Goal: Information Seeking & Learning: Learn about a topic

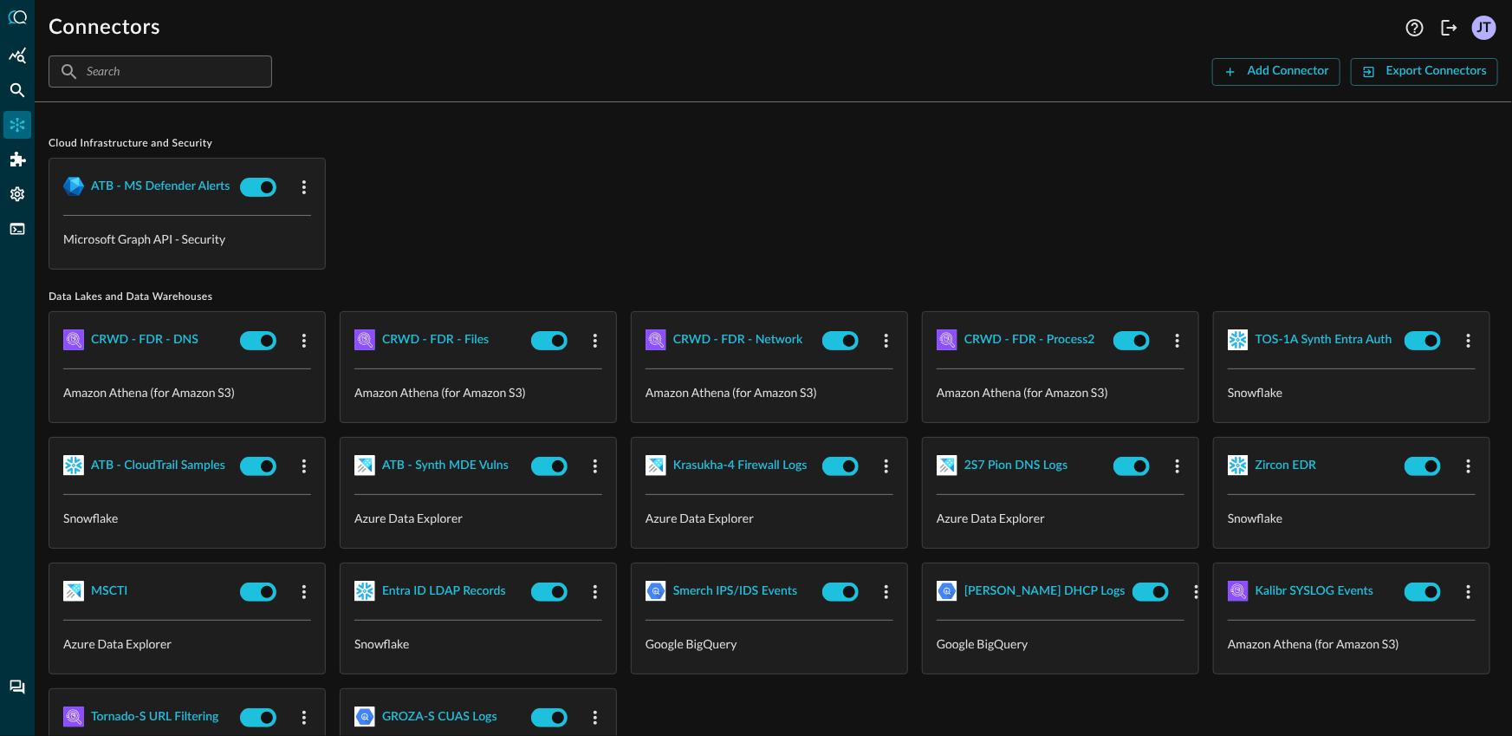
click at [591, 249] on div "ATB - MS Defender Alerts Microsoft Graph API - Security" at bounding box center [774, 214] width 1450 height 112
click at [14, 88] on icon "Federated Search" at bounding box center [17, 89] width 17 height 17
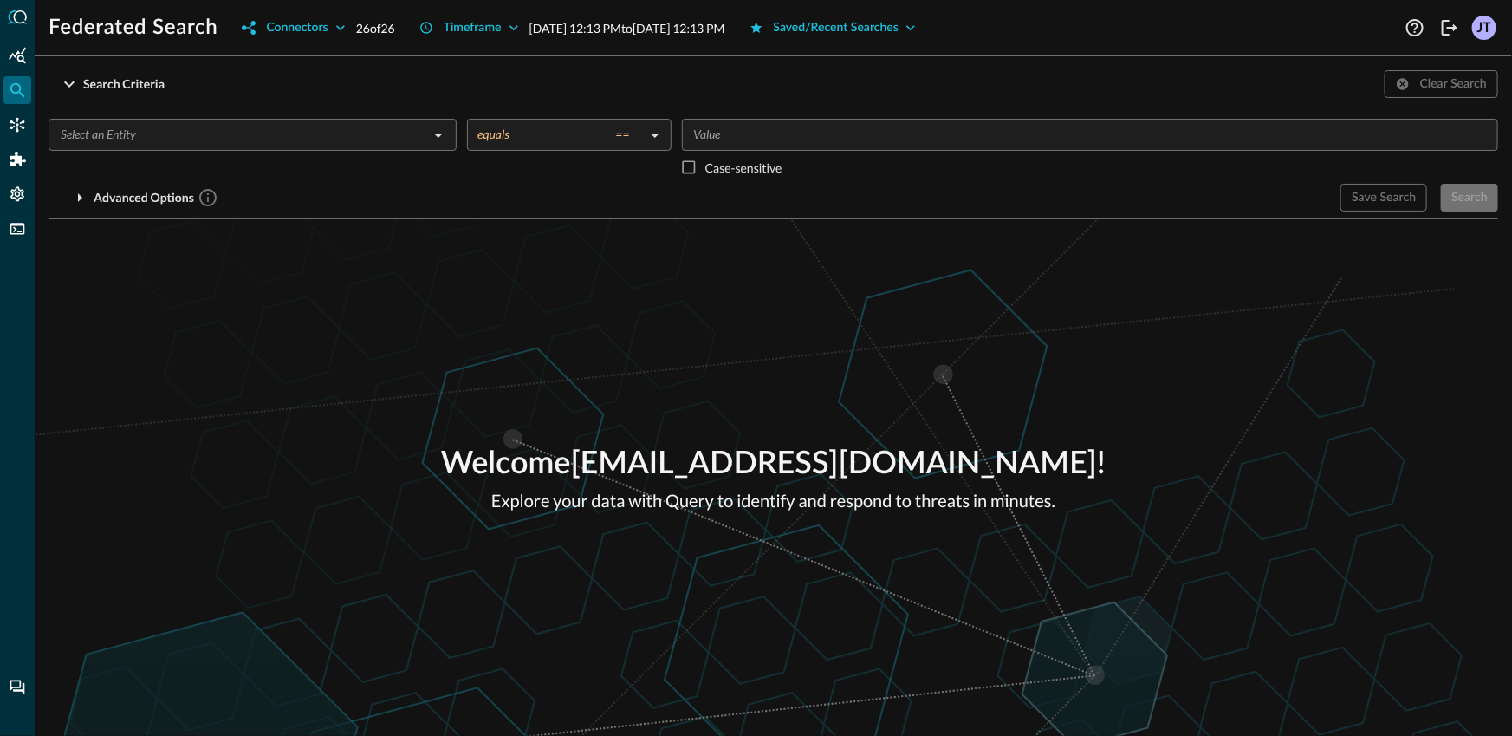
click at [196, 151] on div "​" at bounding box center [253, 151] width 408 height 65
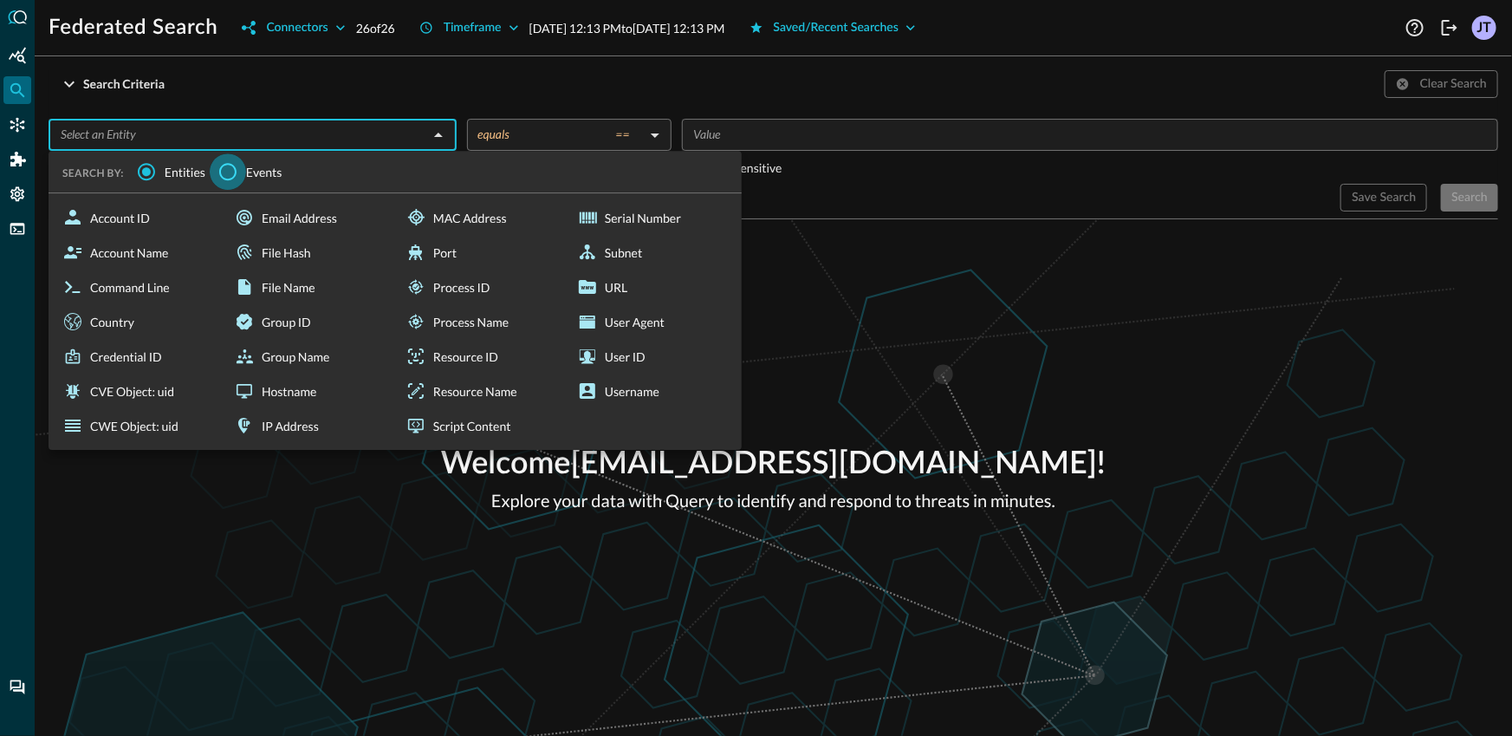
click at [225, 175] on input "Events" at bounding box center [228, 171] width 36 height 36
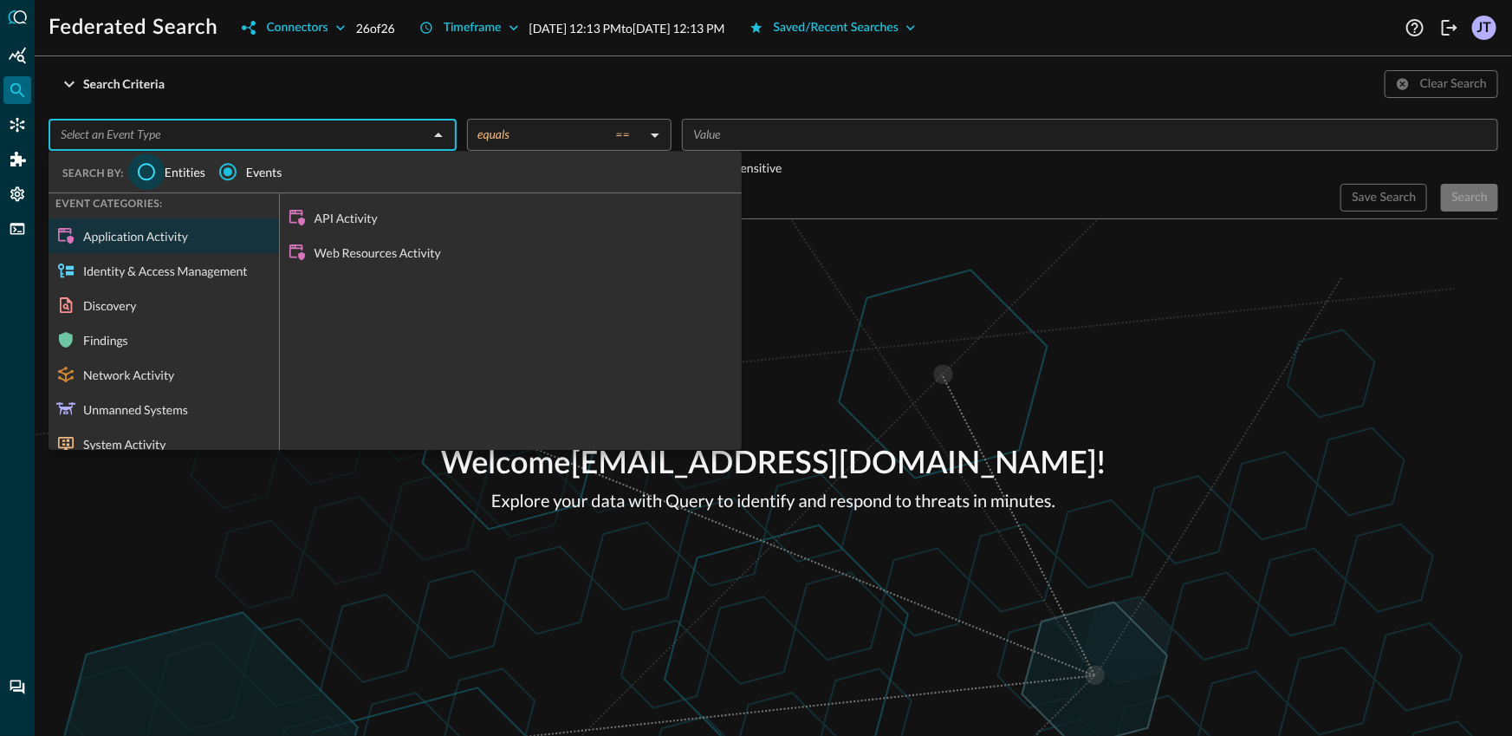
click at [133, 173] on input "Entities" at bounding box center [146, 171] width 36 height 36
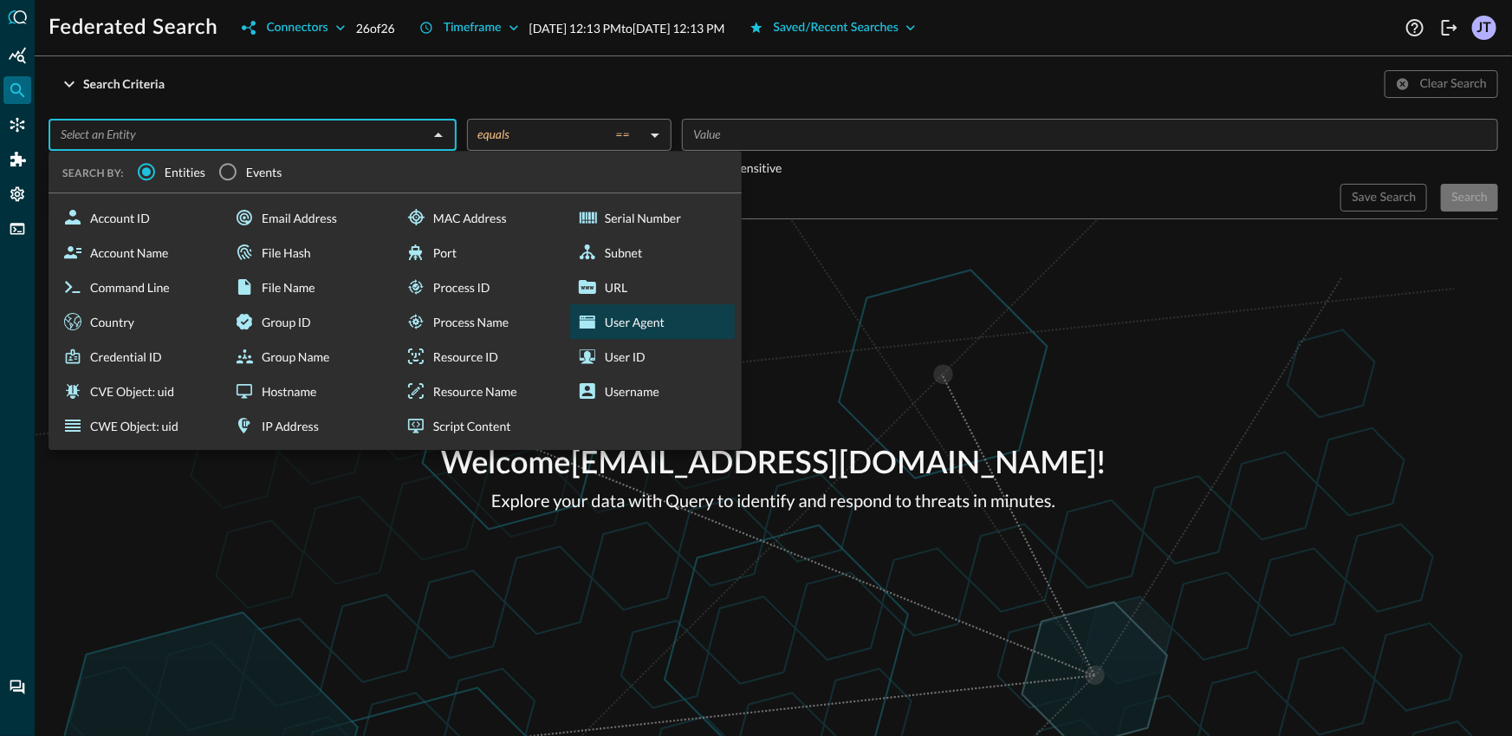
click at [634, 323] on div "User Agent" at bounding box center [652, 321] width 165 height 35
type input "User Agent"
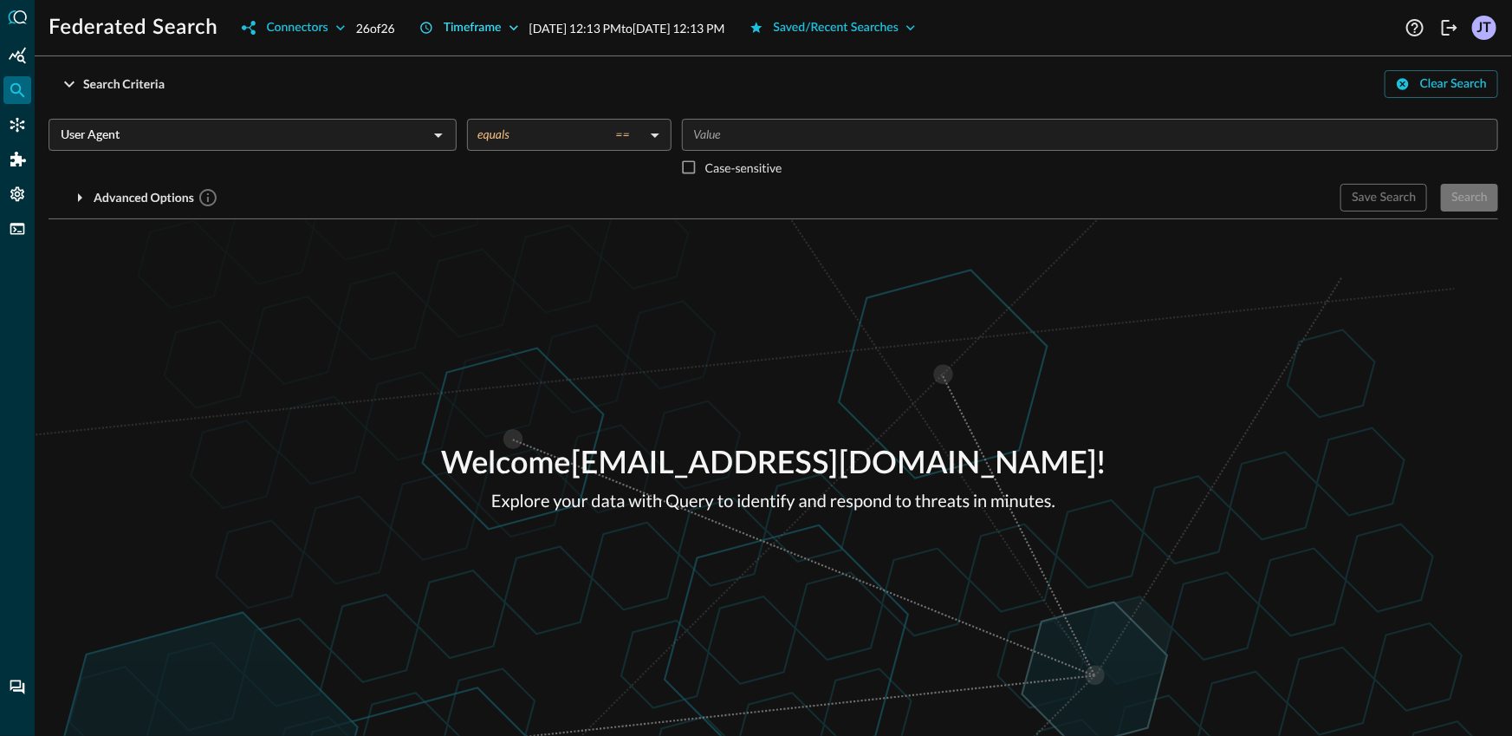
click at [432, 23] on icon "button" at bounding box center [425, 27] width 11 height 11
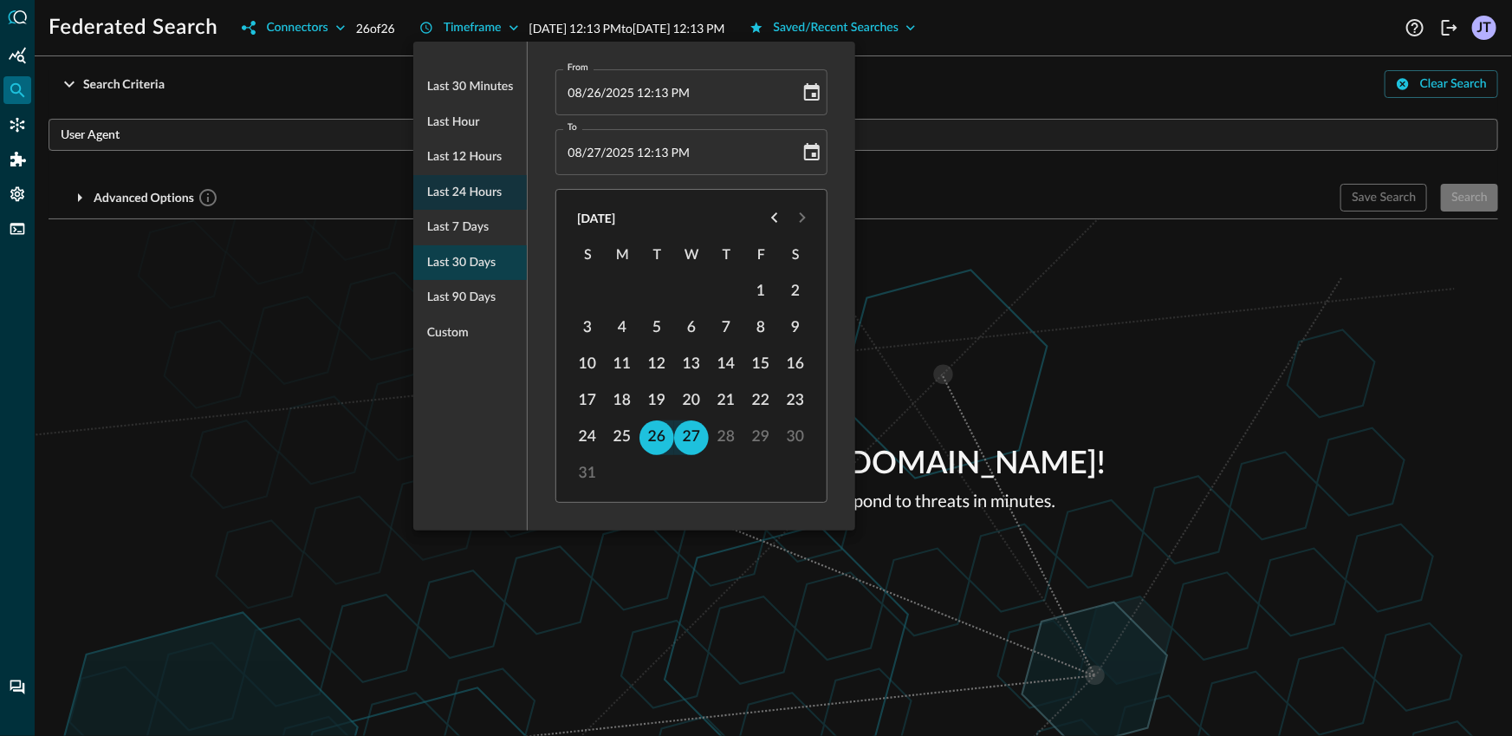
click at [449, 257] on span "Last 30 days" at bounding box center [461, 263] width 68 height 22
type input "[DATE] 12:13 PM"
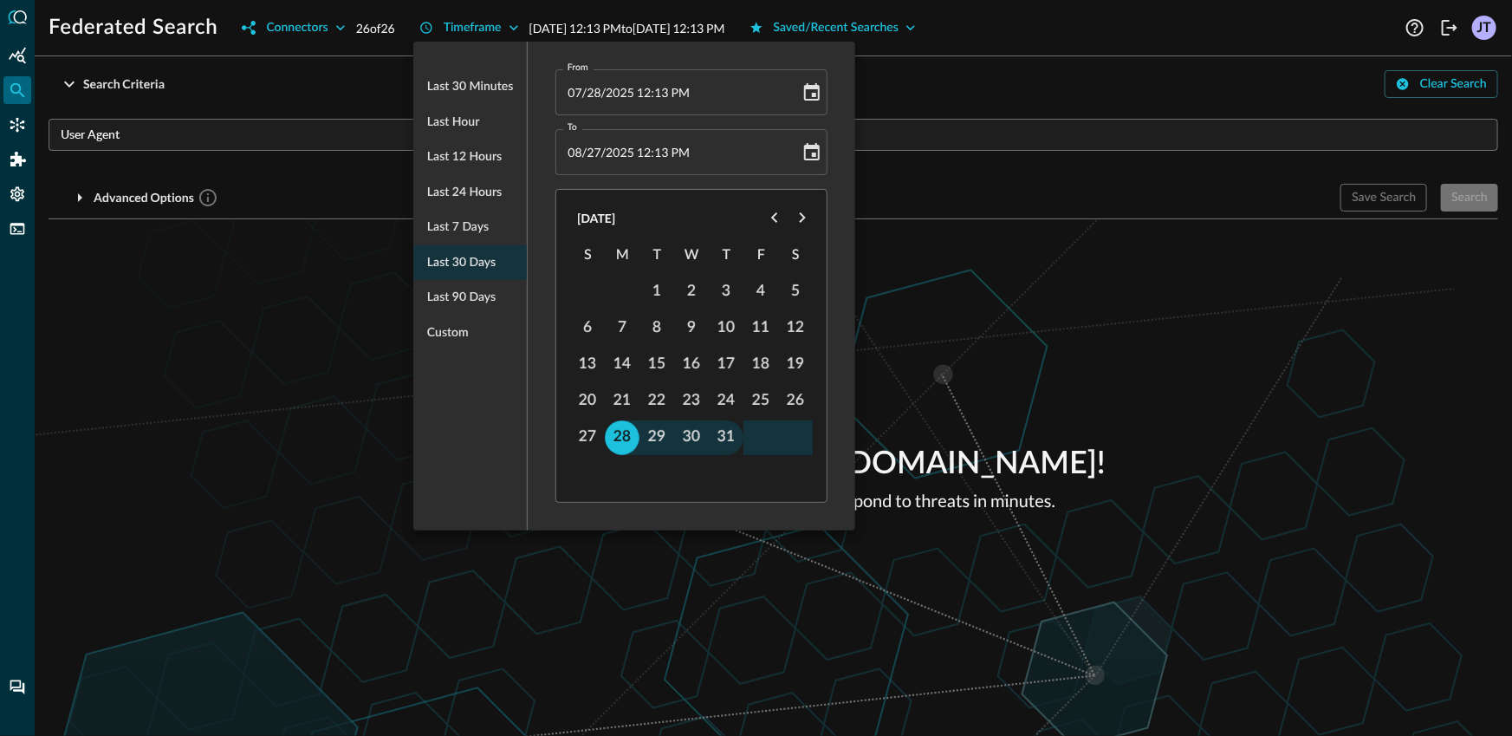
click at [276, 247] on div at bounding box center [756, 368] width 1512 height 736
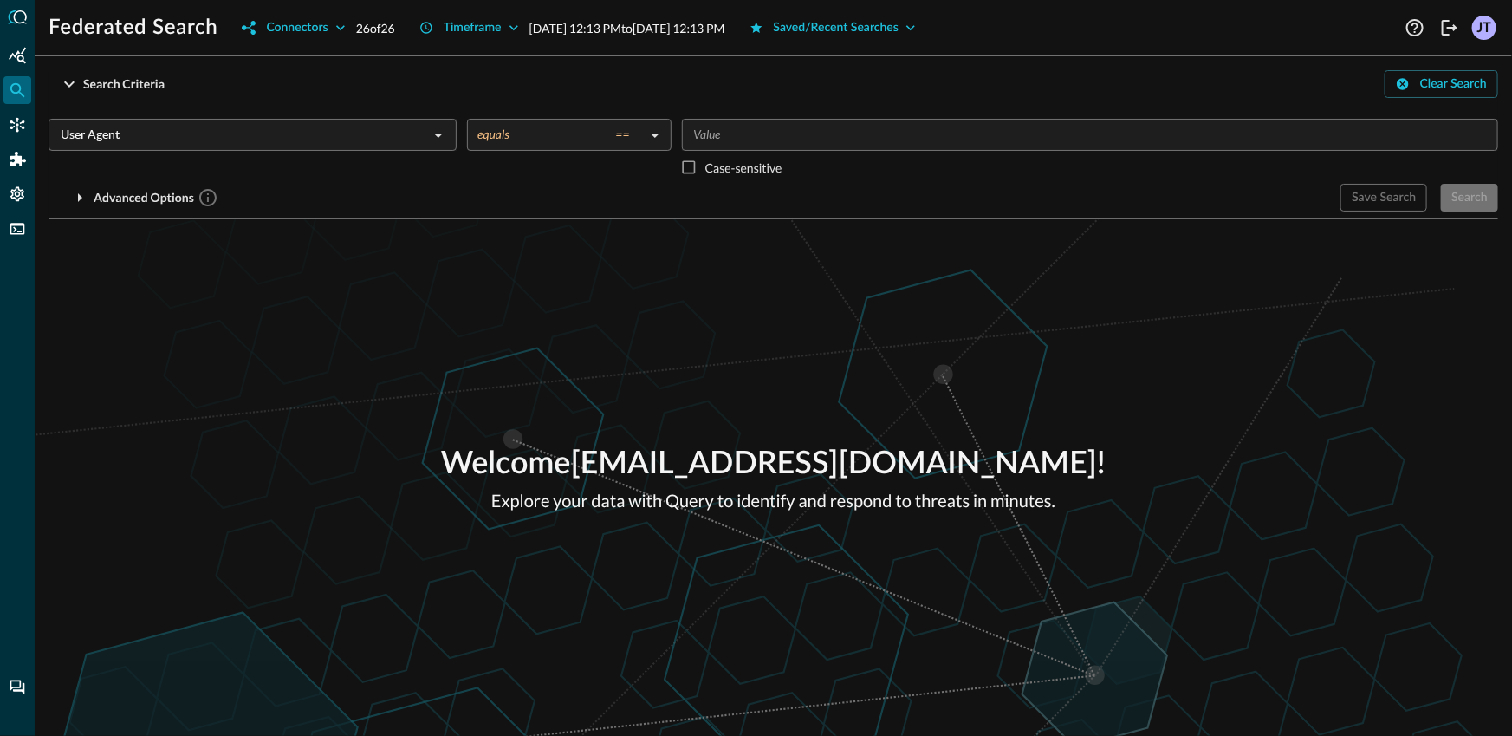
click at [890, 132] on input "Value" at bounding box center [1088, 135] width 803 height 22
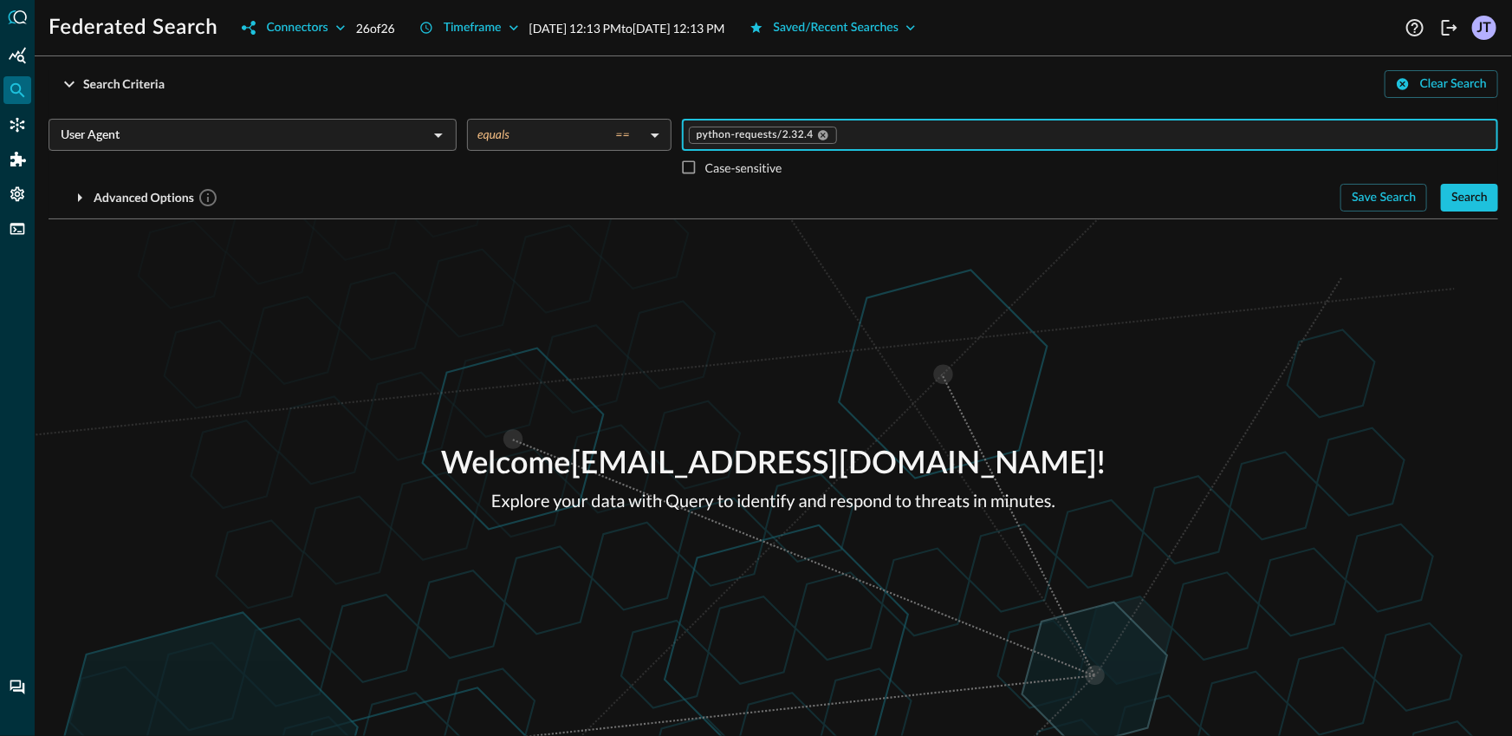
drag, startPoint x: 925, startPoint y: 312, endPoint x: 936, endPoint y: 309, distance: 11.8
click at [926, 311] on div "Welcome [EMAIL_ADDRESS][DOMAIN_NAME] ! Explore your data with Query to identify…" at bounding box center [774, 477] width 1478 height 517
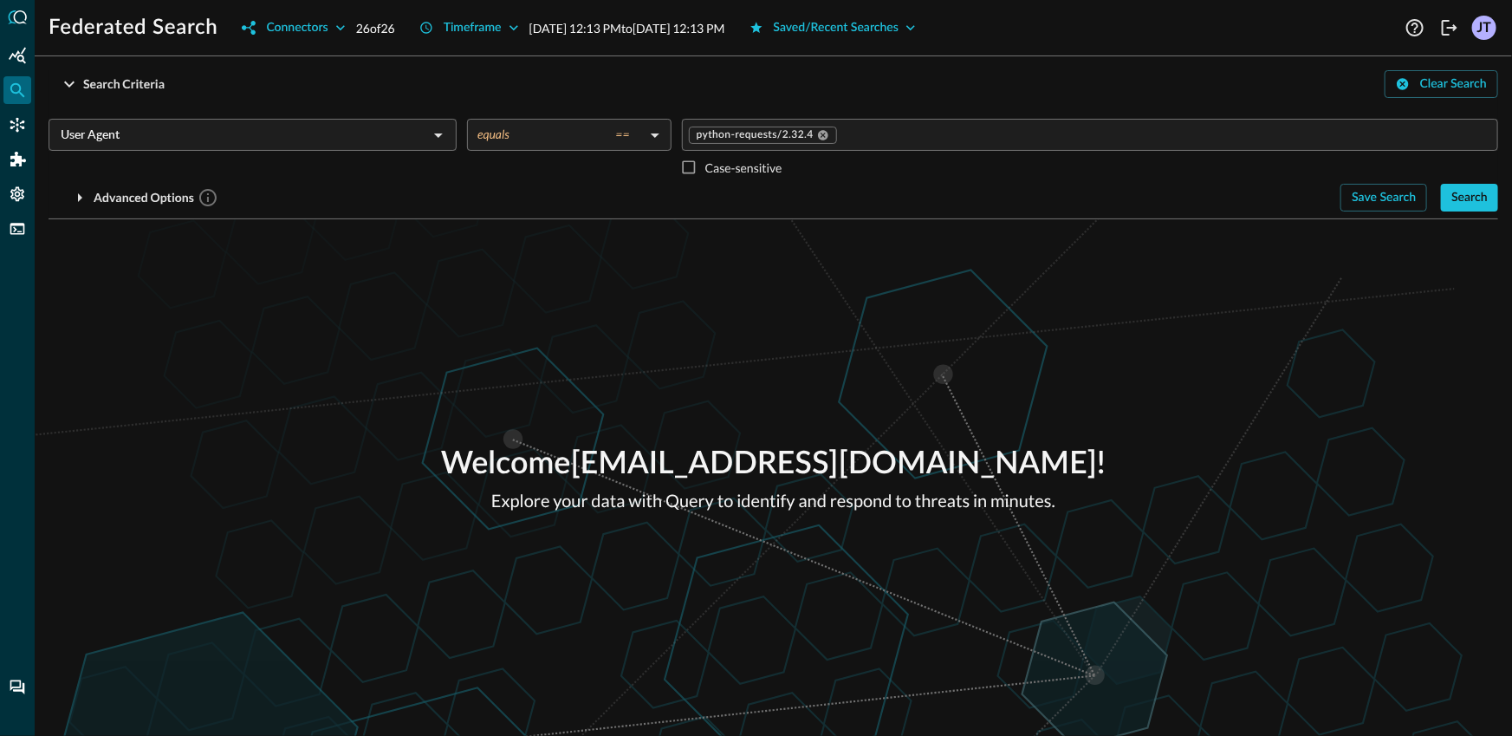
click at [1488, 213] on div "Search Criteria Clear Search User Agent ​ equals == equals ​ python-requests/2.…" at bounding box center [774, 144] width 1450 height 149
click at [1480, 198] on div "Search" at bounding box center [1470, 198] width 36 height 22
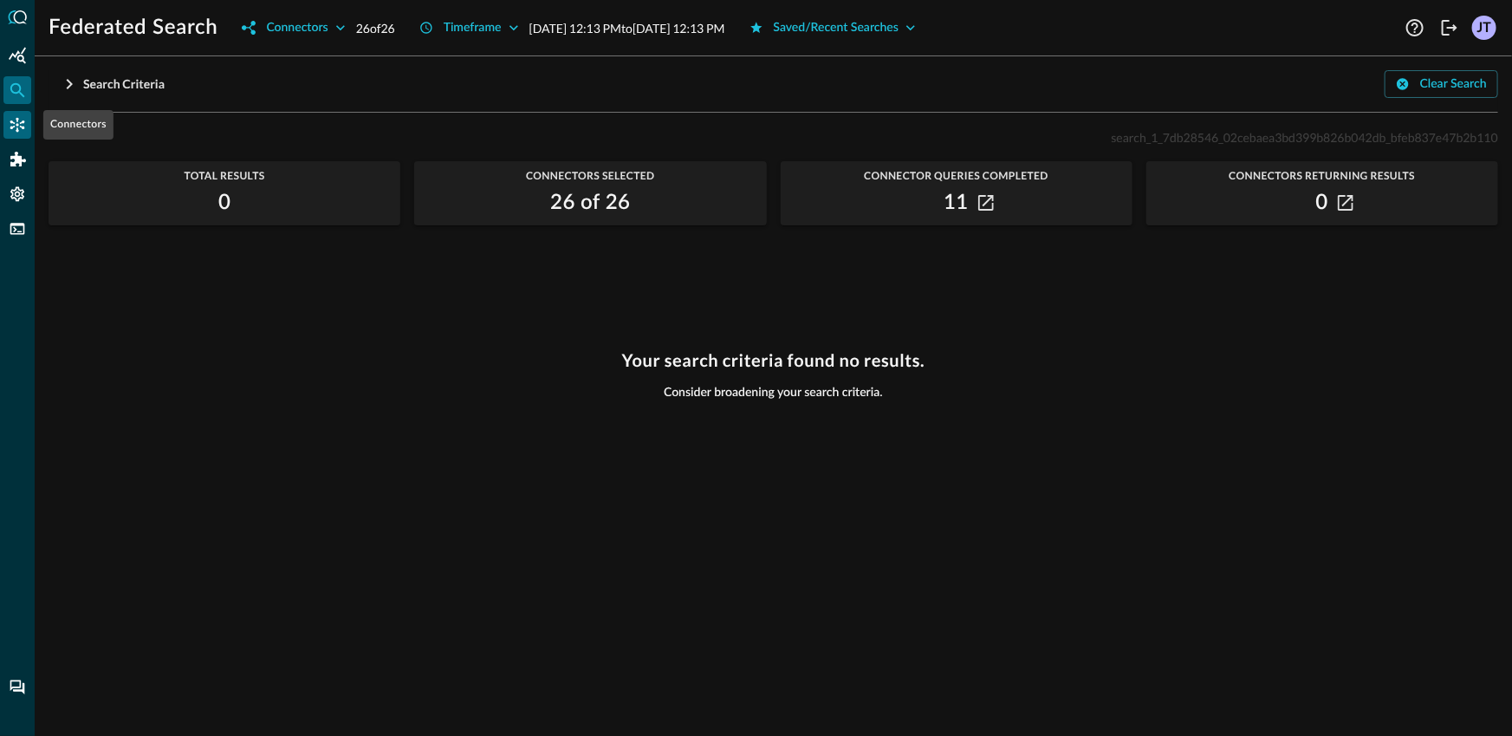
click at [19, 124] on icon "Connectors" at bounding box center [17, 124] width 17 height 17
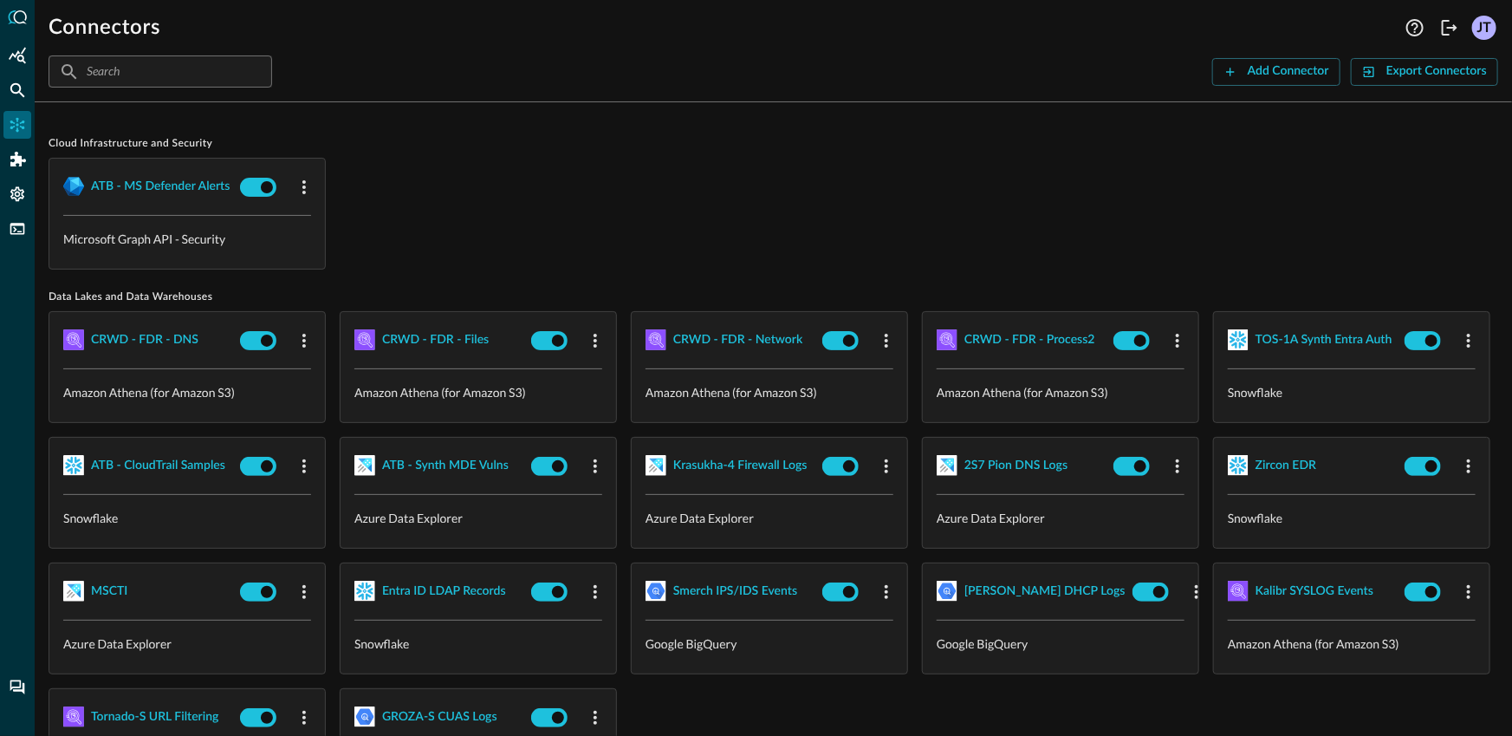
click at [399, 163] on div "ATB - MS Defender Alerts Microsoft Graph API - Security" at bounding box center [774, 214] width 1450 height 112
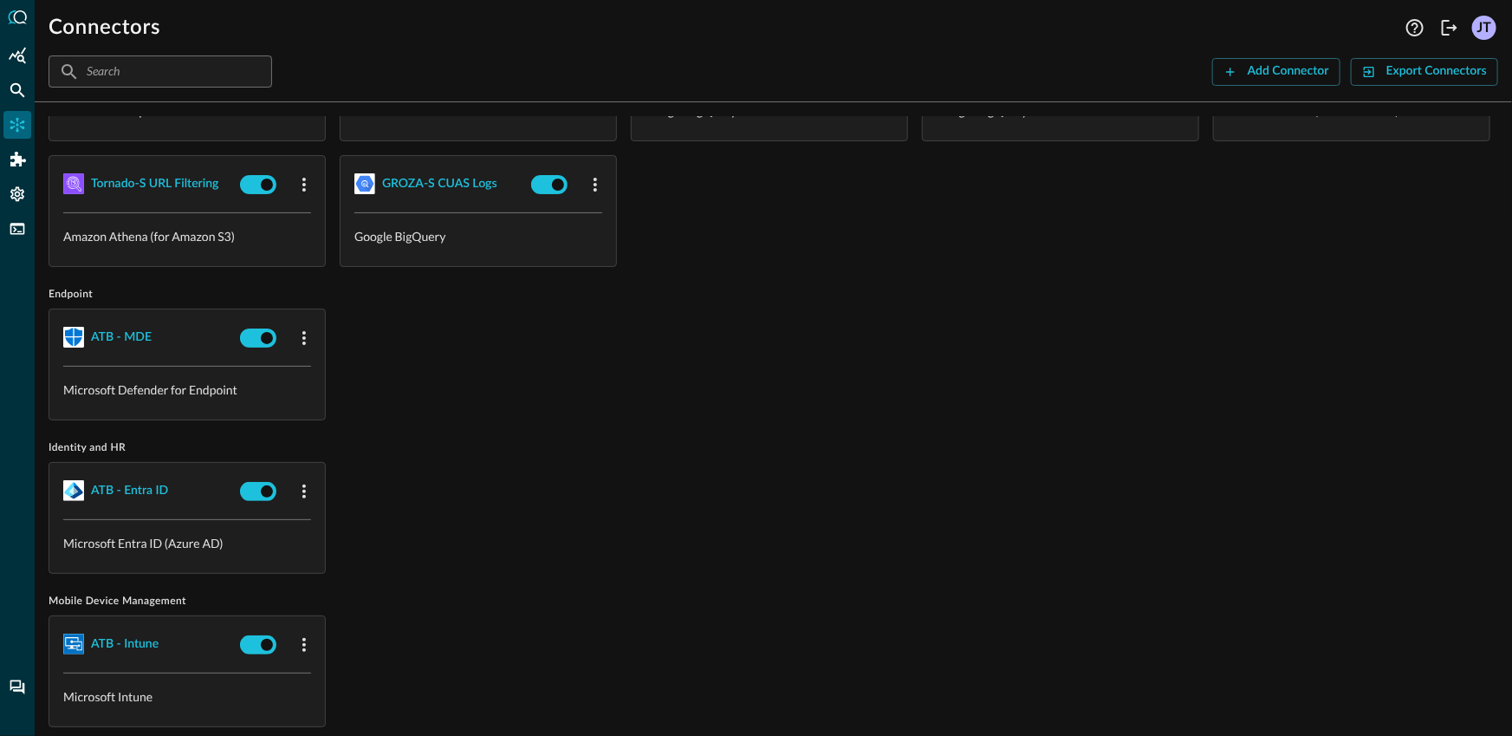
scroll to position [995, 0]
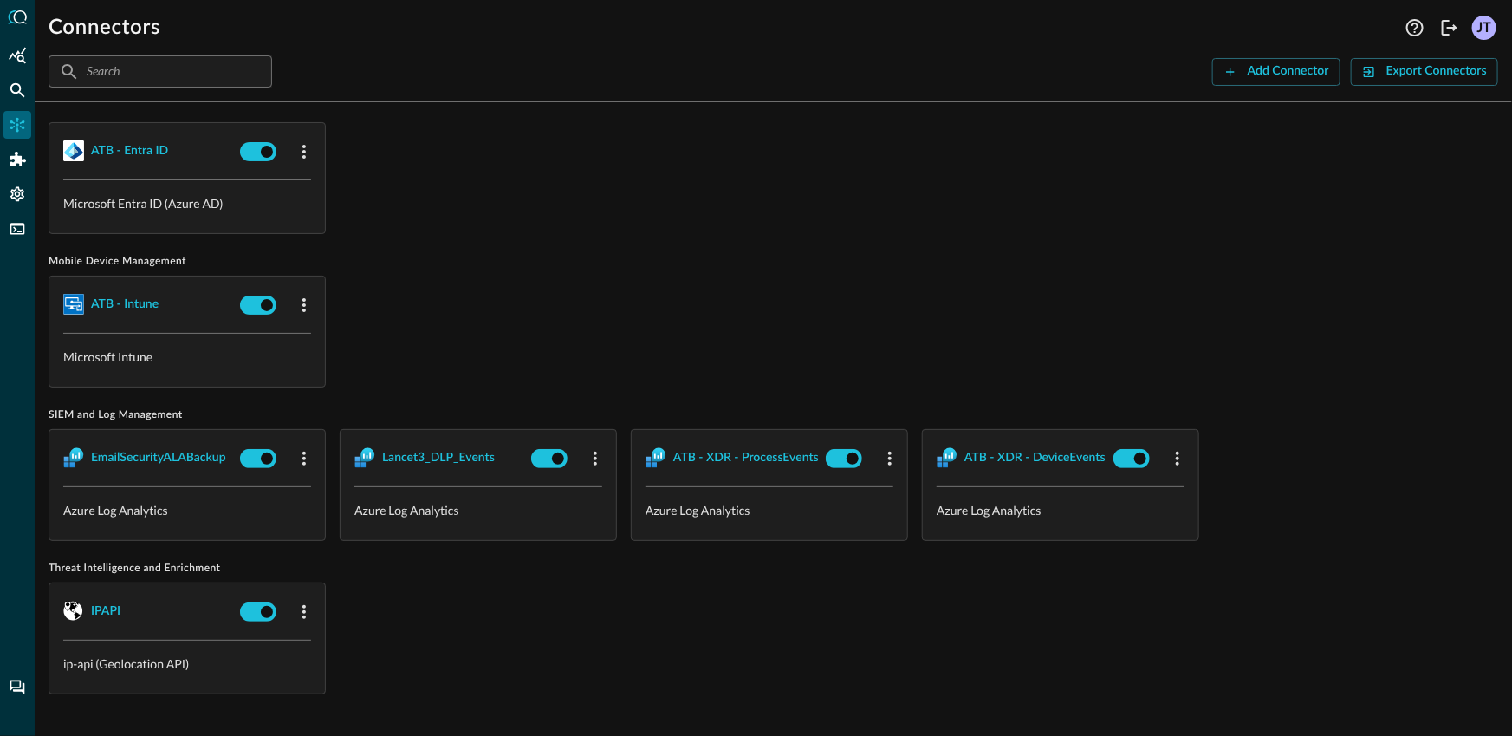
click at [460, 326] on div "ATB - Intune Microsoft Intune" at bounding box center [774, 332] width 1450 height 112
click at [263, 457] on input "checkbox" at bounding box center [266, 458] width 96 height 32
click at [547, 350] on div "ATB - Intune Microsoft Intune" at bounding box center [774, 332] width 1450 height 112
checkbox input "false"
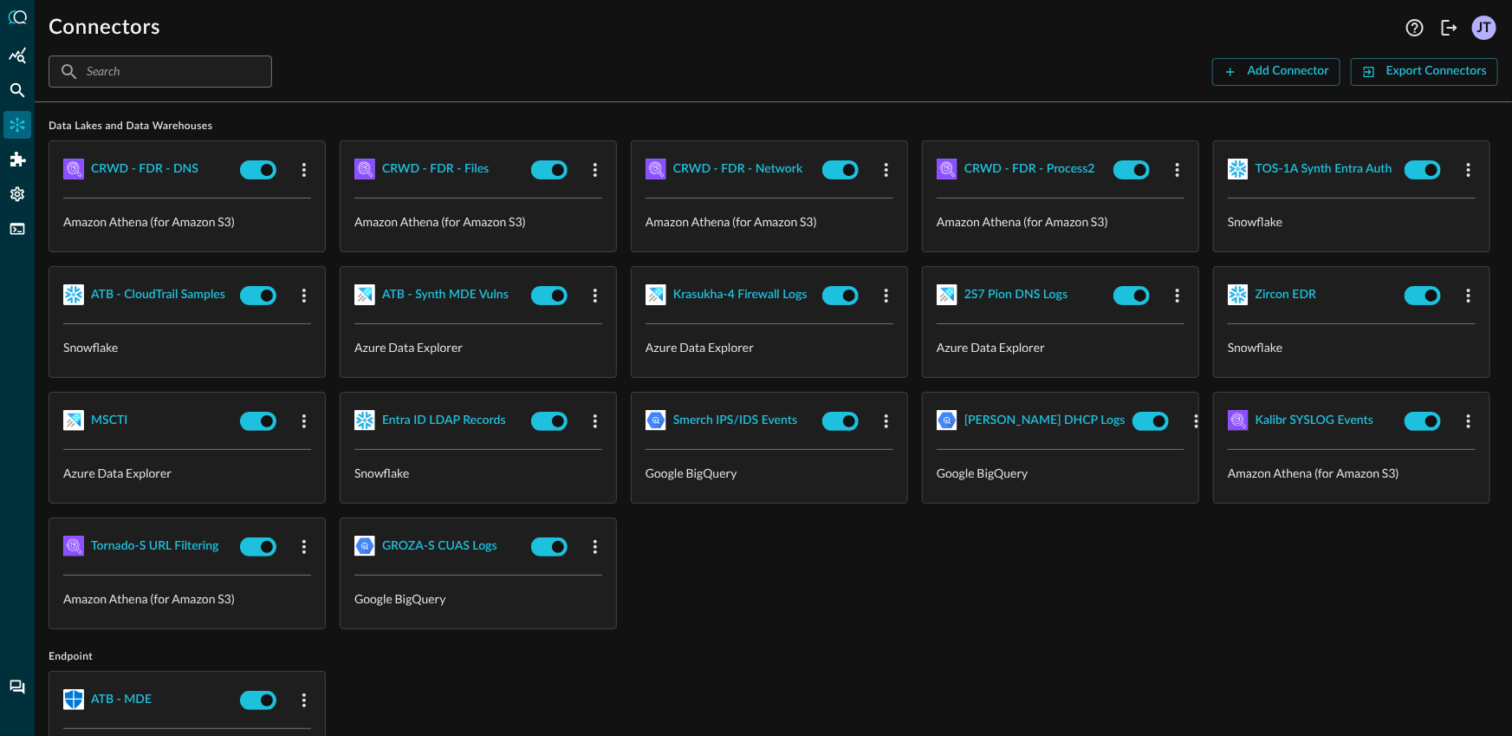
scroll to position [0, 0]
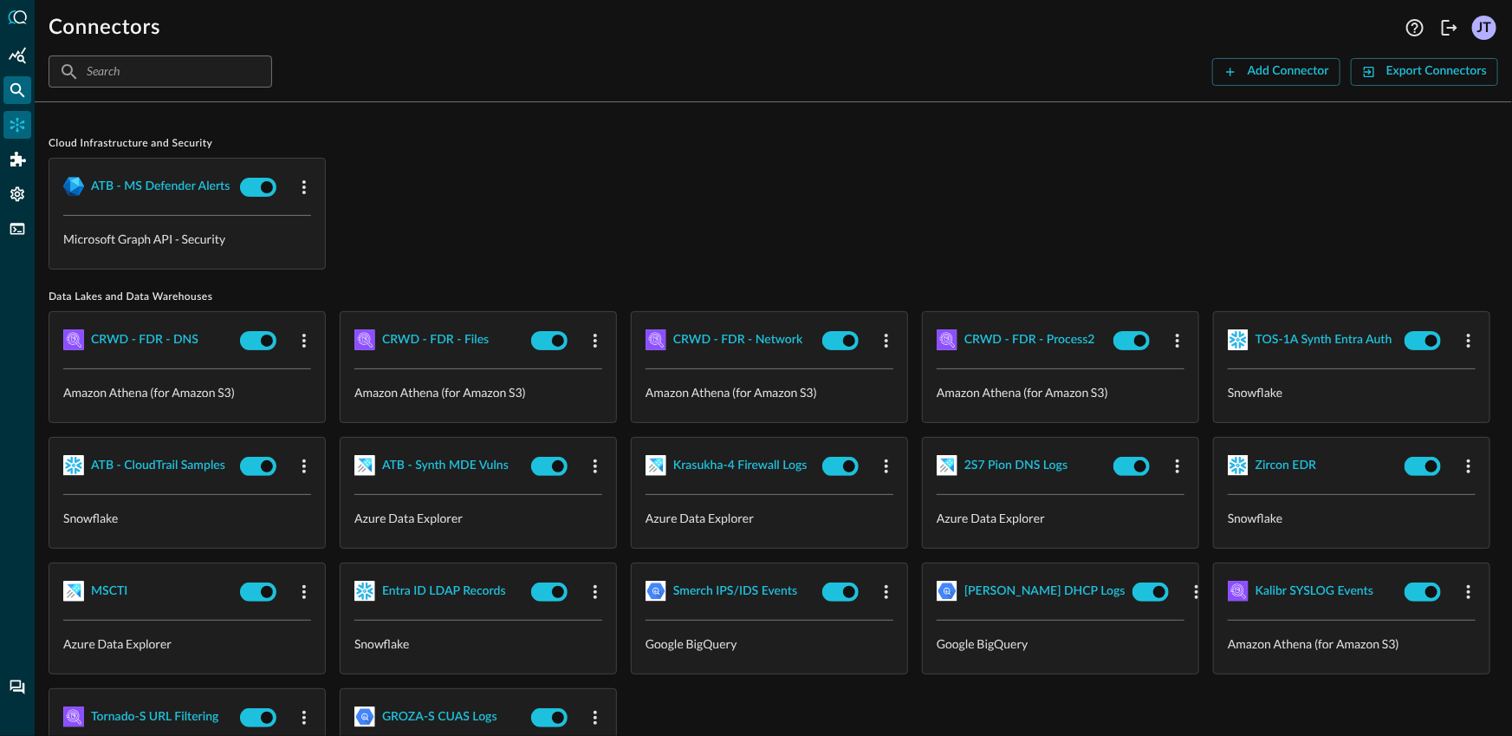
click at [16, 86] on icon "Federated Search" at bounding box center [17, 89] width 17 height 17
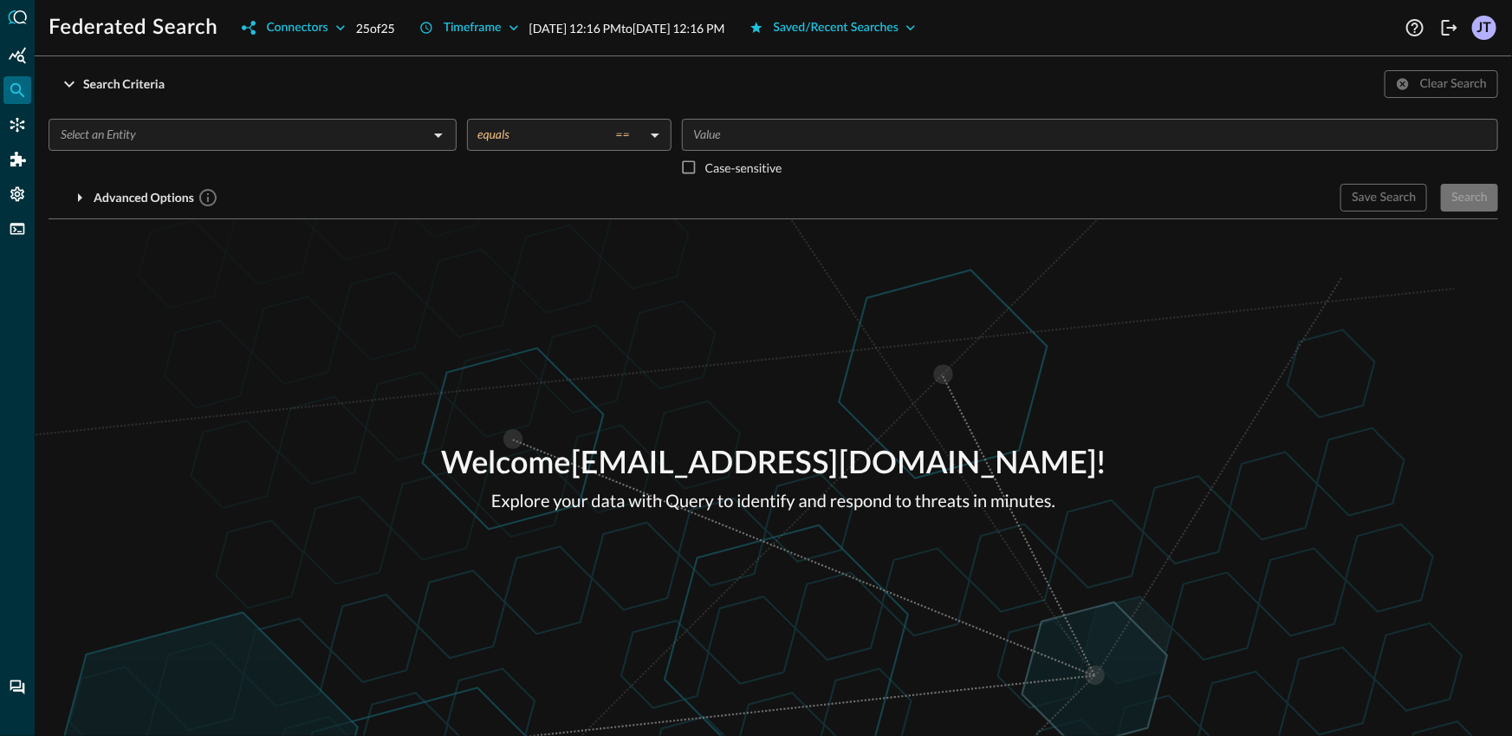
click at [271, 140] on input "text" at bounding box center [238, 135] width 369 height 22
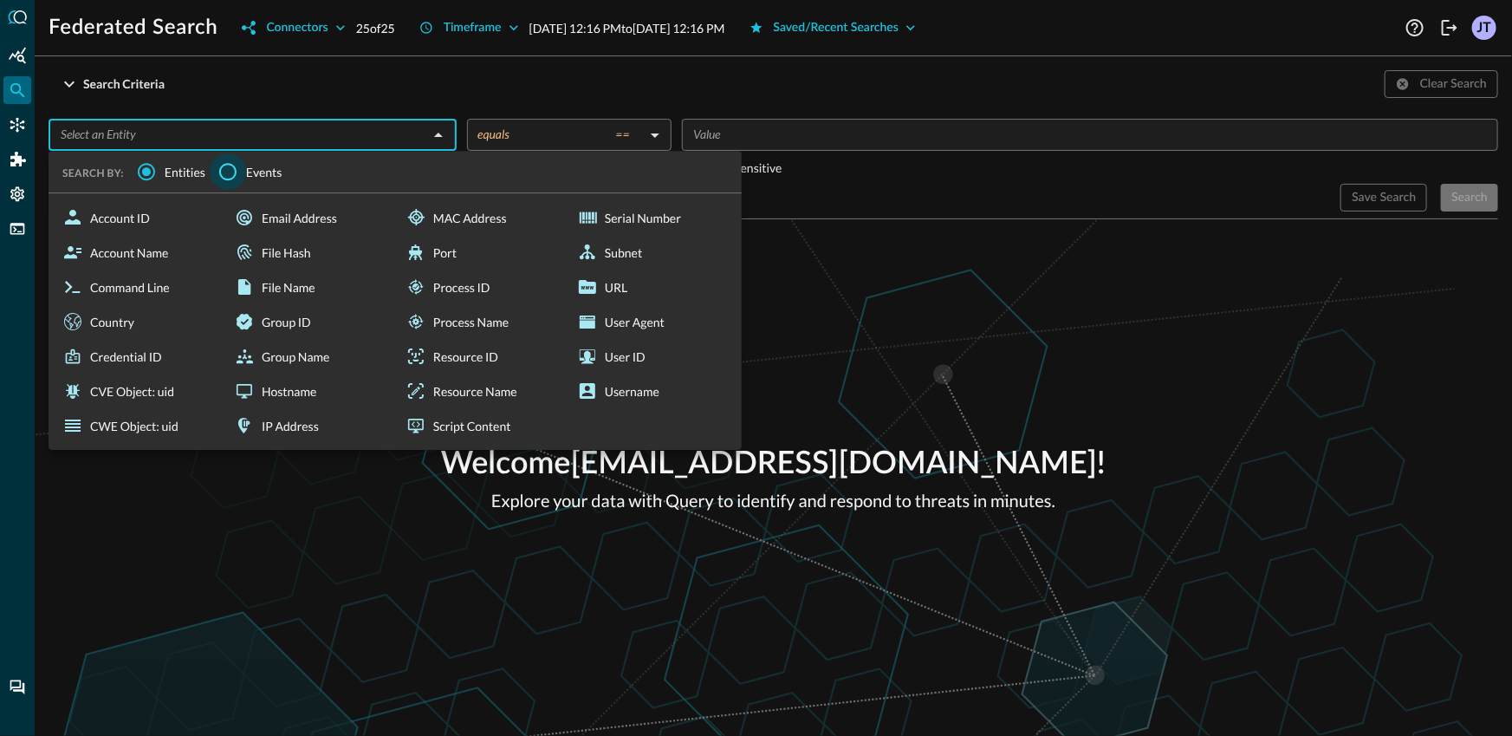
click at [235, 182] on input "Events" at bounding box center [228, 171] width 36 height 36
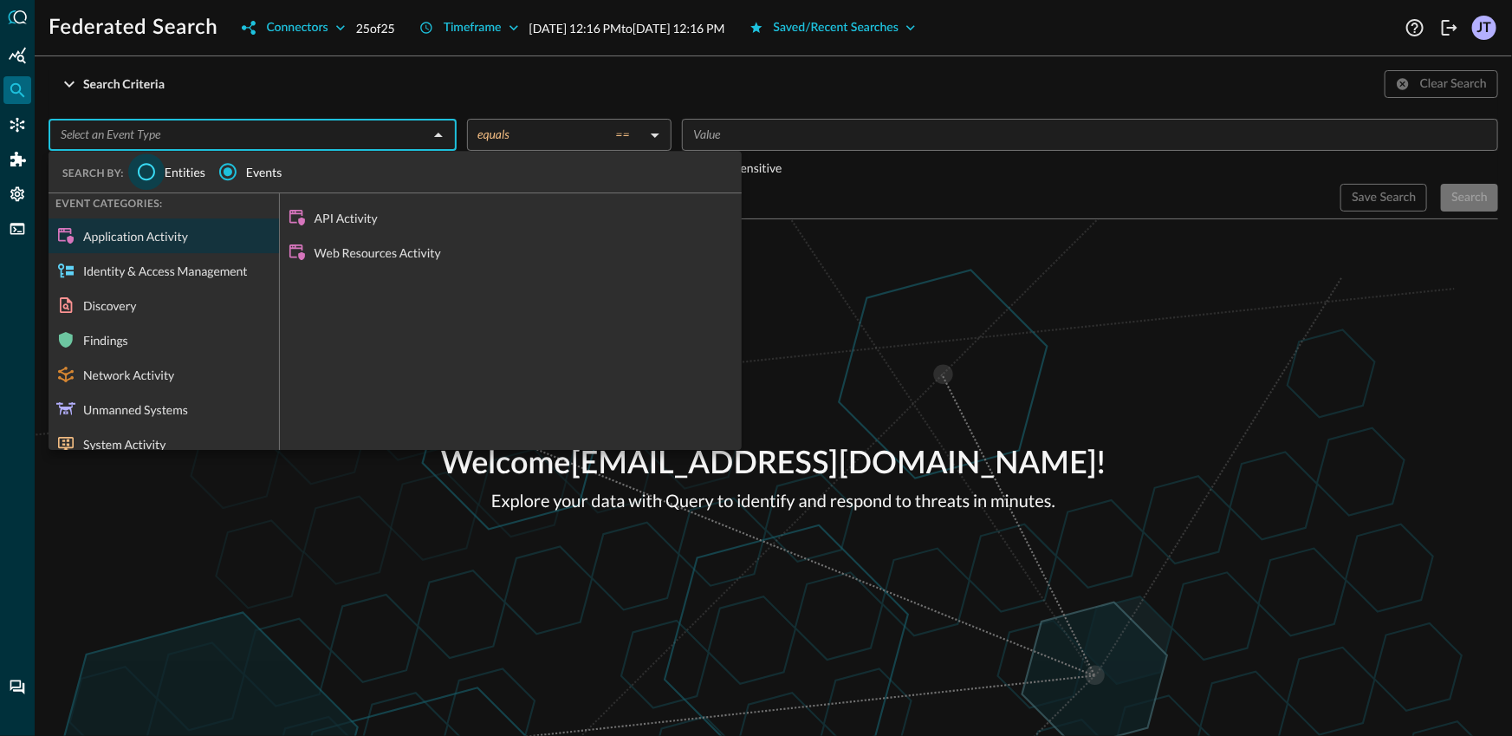
click at [146, 175] on input "Entities" at bounding box center [146, 171] width 36 height 36
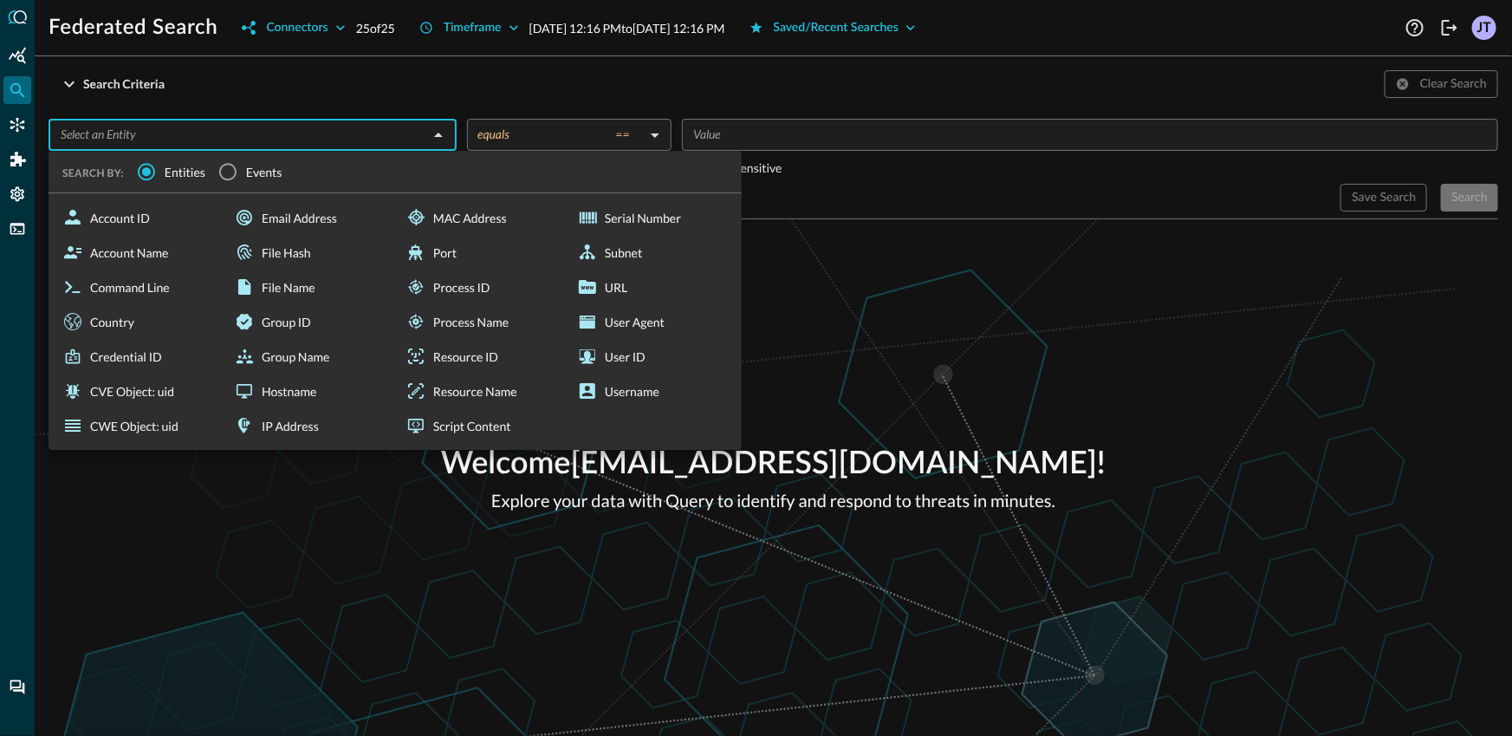
click at [557, 543] on div "Welcome [EMAIL_ADDRESS][DOMAIN_NAME] ! Explore your data with Query to identify…" at bounding box center [774, 477] width 1478 height 517
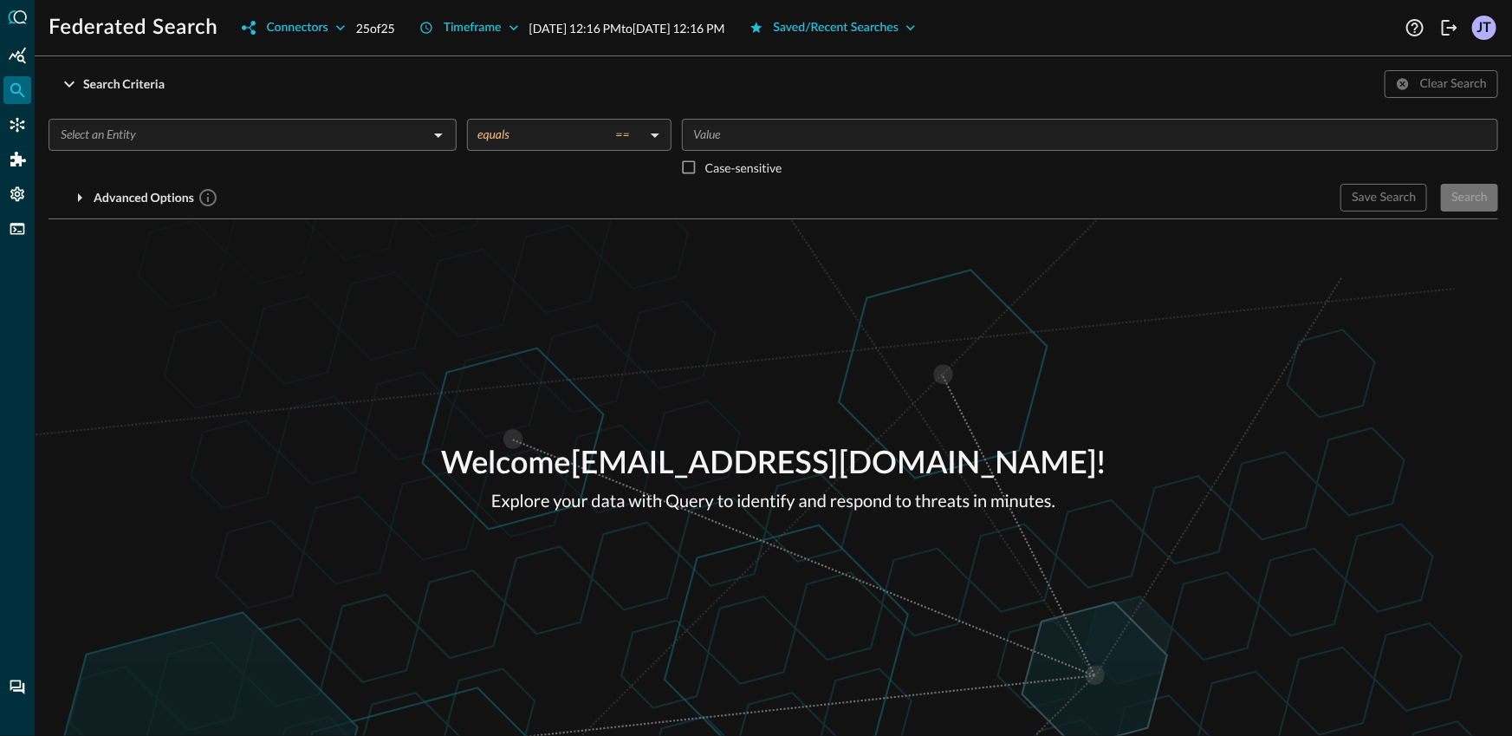
click at [688, 265] on div "Welcome [EMAIL_ADDRESS][DOMAIN_NAME] ! Explore your data with Query to identify…" at bounding box center [774, 477] width 1478 height 517
click at [21, 124] on icon "Connectors" at bounding box center [17, 124] width 17 height 17
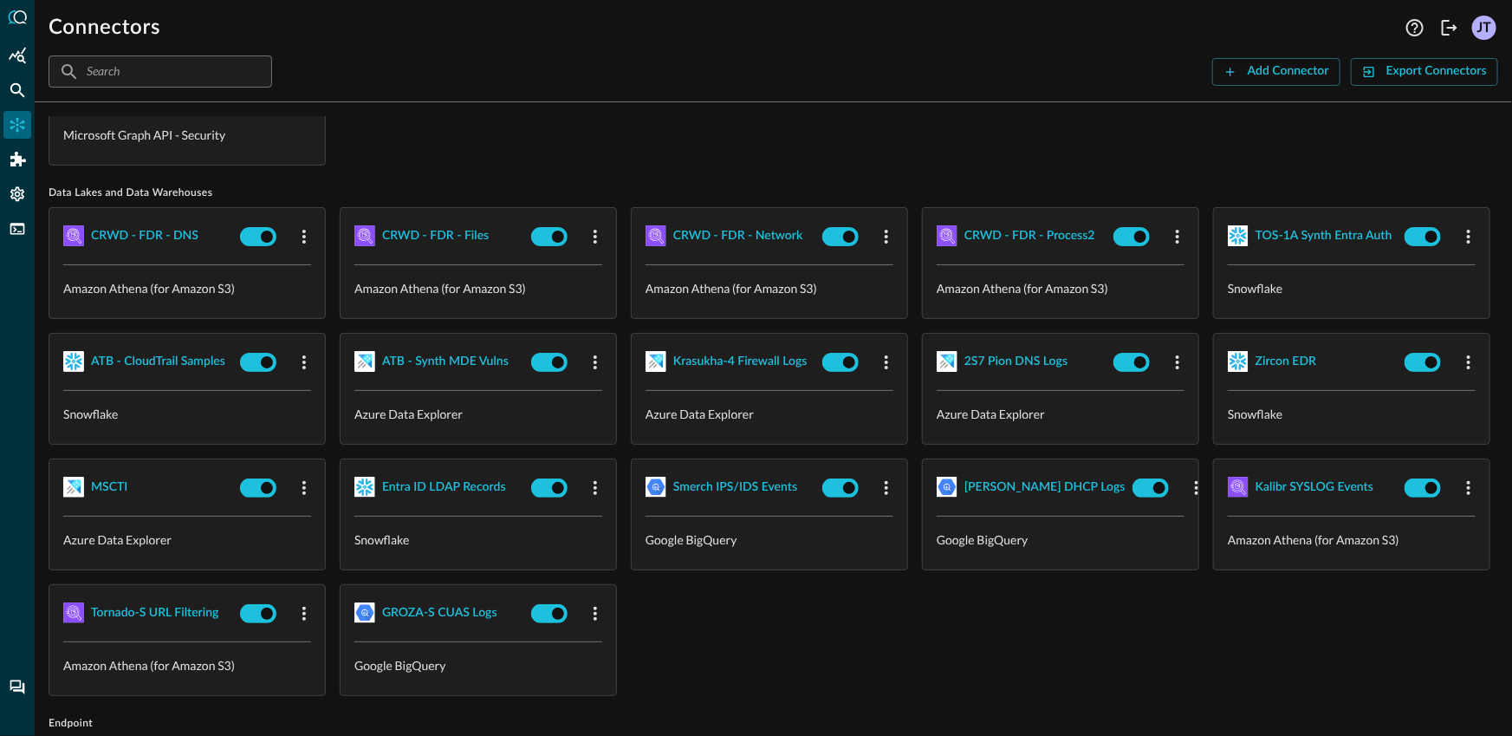
scroll to position [107, 0]
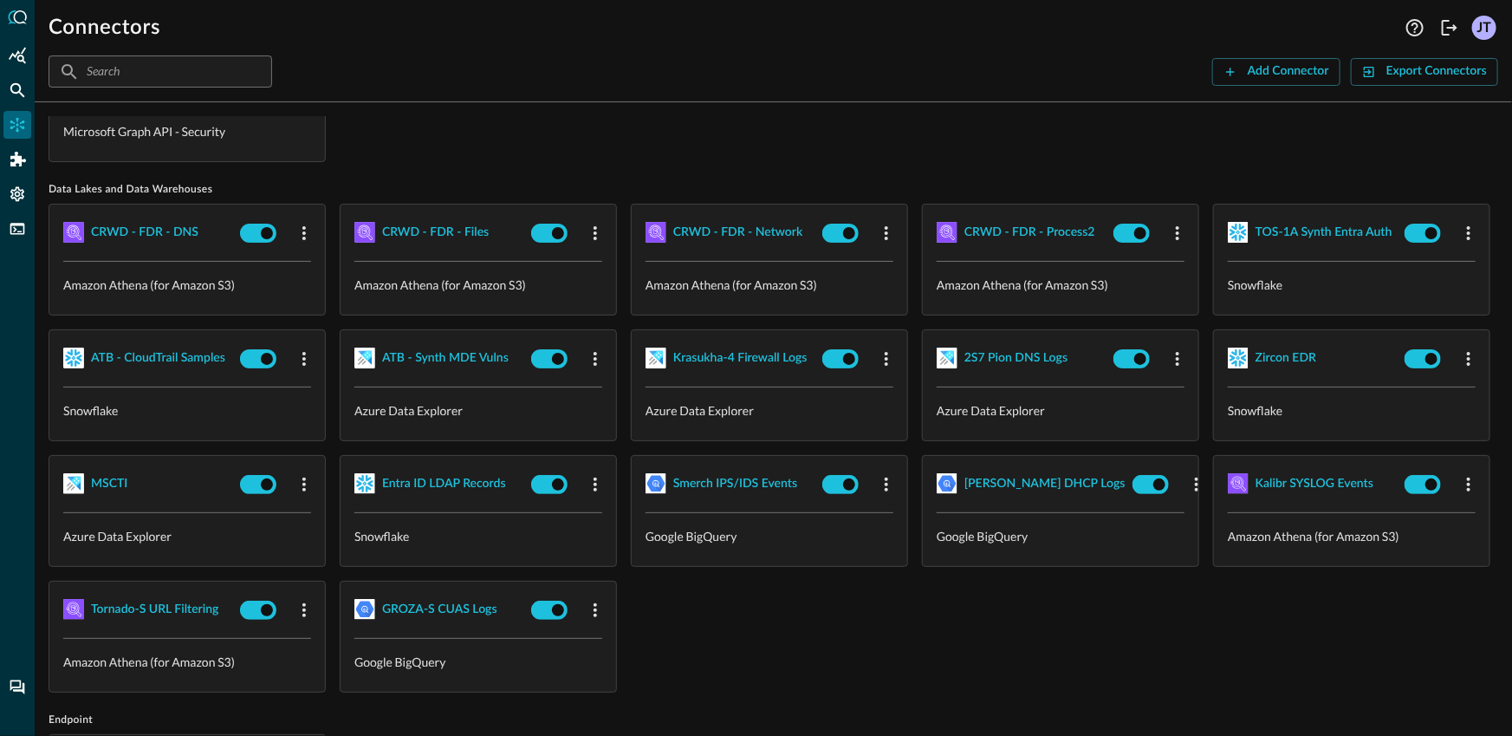
click at [1347, 413] on div "CRWD - FDR - DNS Amazon Athena (for Amazon S3) CRWD - FDR - Files Amazon Athena…" at bounding box center [774, 448] width 1450 height 489
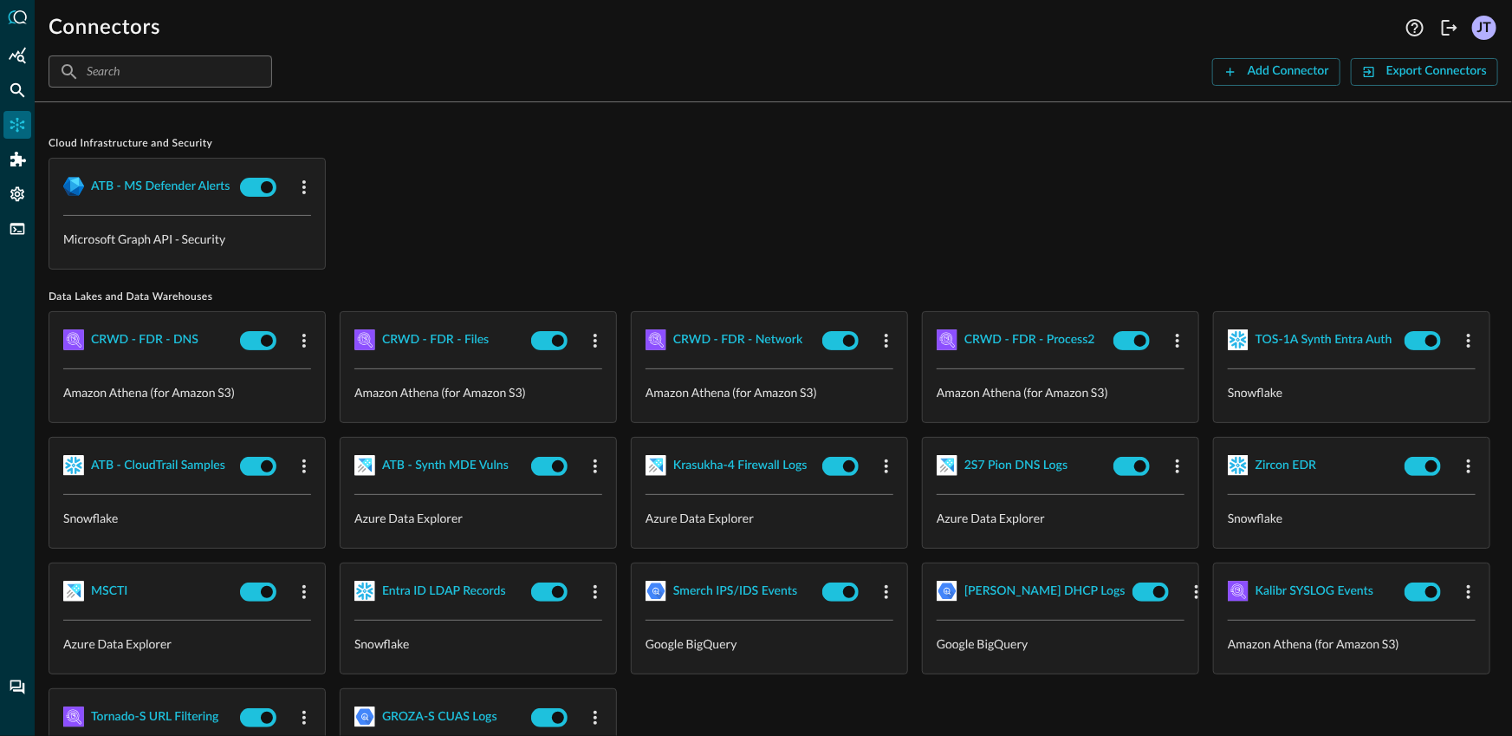
scroll to position [0, 0]
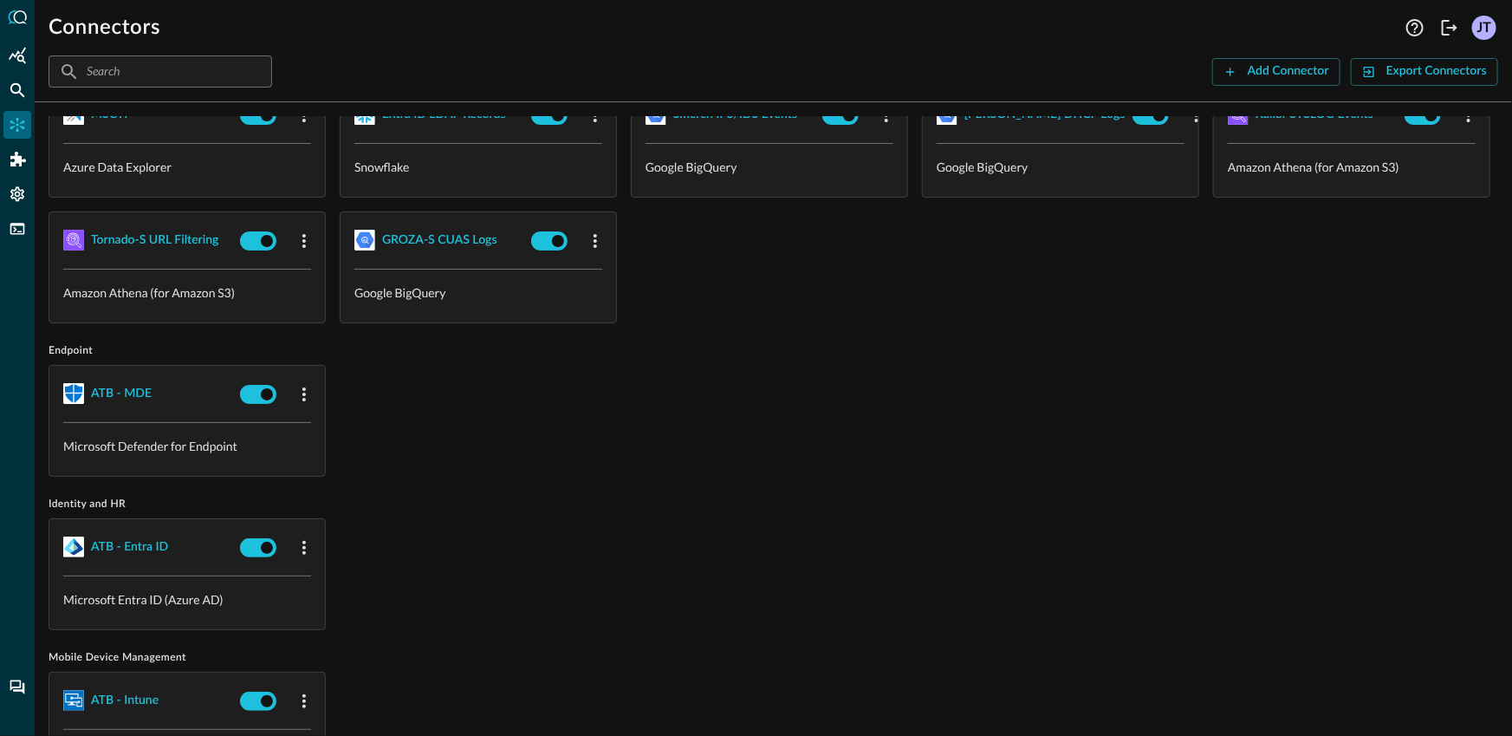
click at [1047, 323] on div "CRWD - FDR - DNS Amazon Athena (for Amazon S3) CRWD - FDR - Files Amazon Athena…" at bounding box center [774, 78] width 1450 height 489
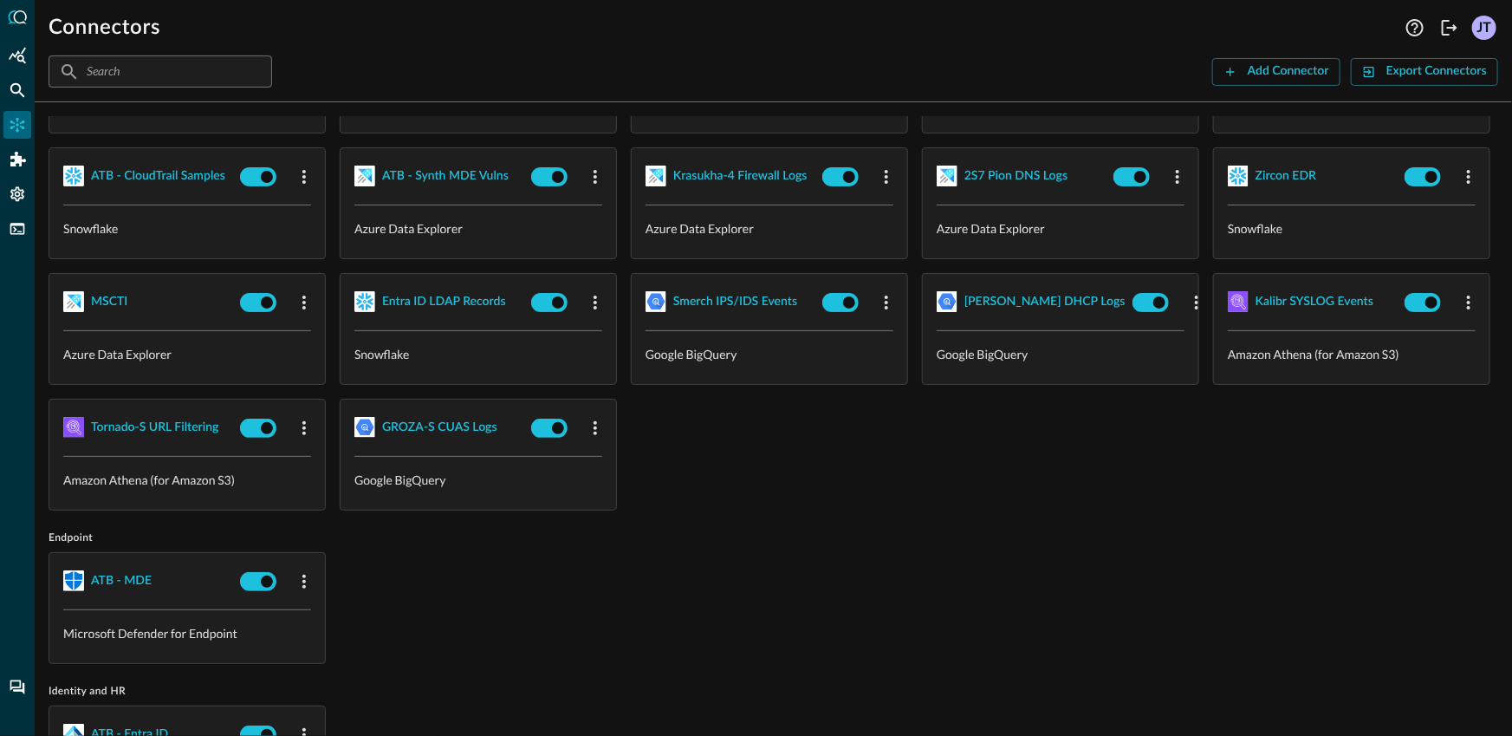
scroll to position [288, 0]
